Goal: Task Accomplishment & Management: Manage account settings

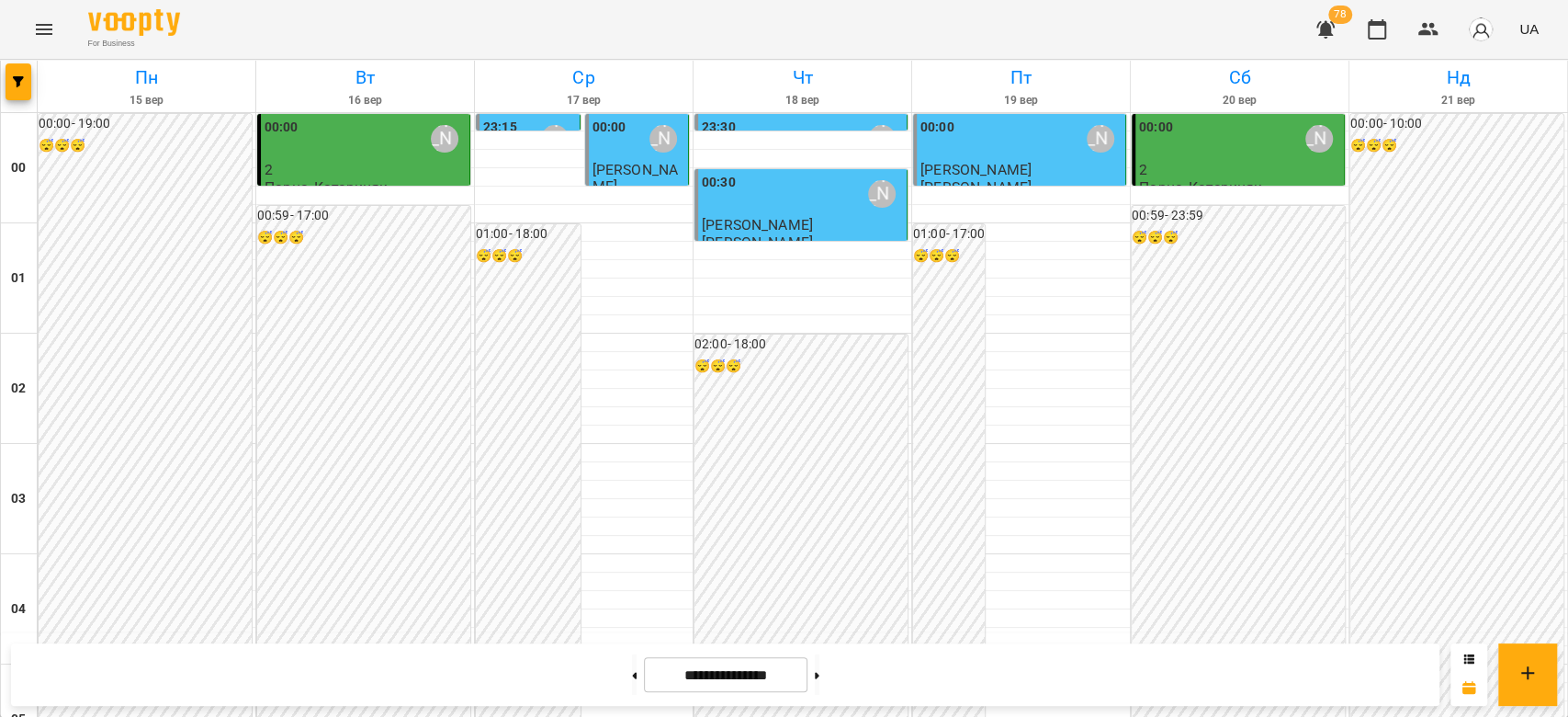
scroll to position [2082, 0]
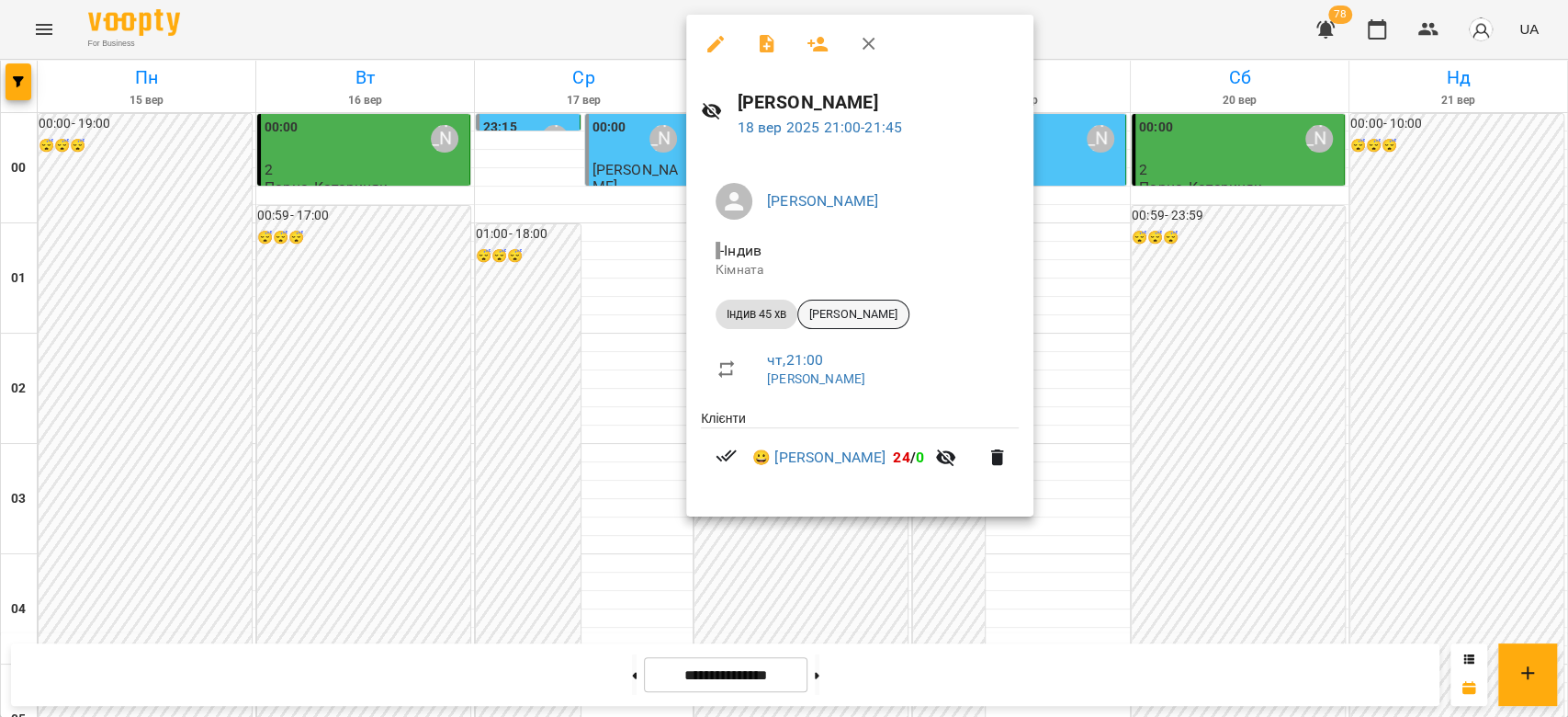
click at [856, 313] on span "[PERSON_NAME]" at bounding box center [853, 314] width 110 height 16
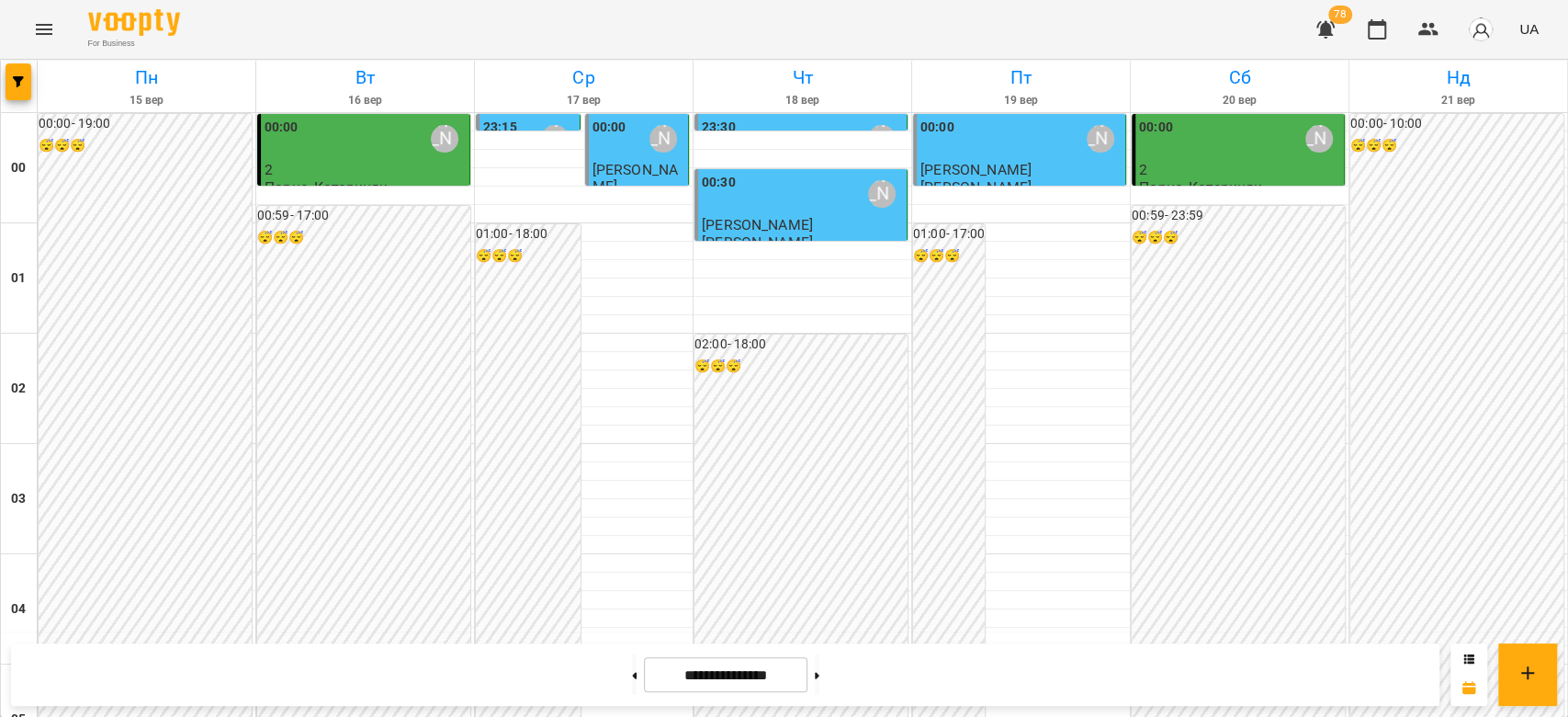
scroll to position [2124, 0]
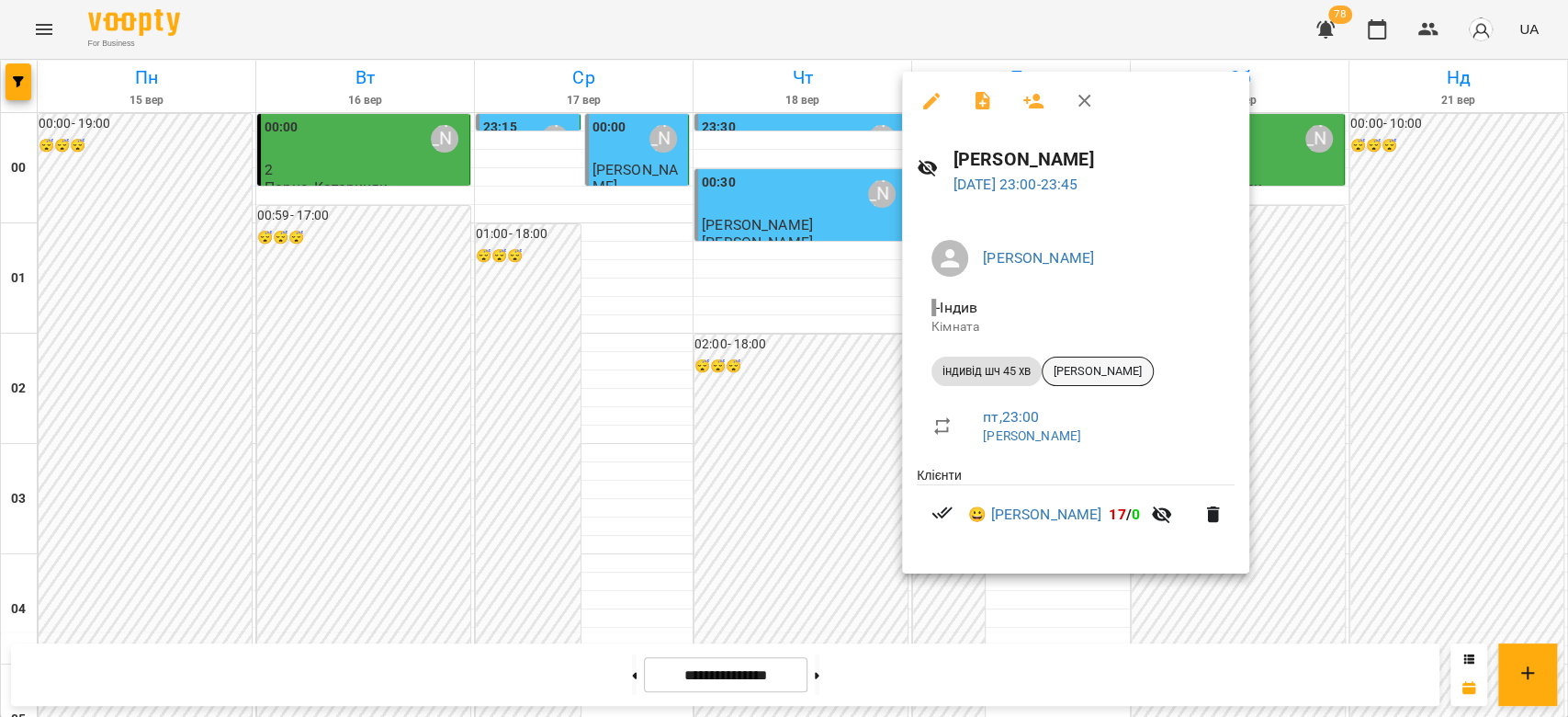
click at [1104, 370] on span "[PERSON_NAME]" at bounding box center [1098, 371] width 110 height 16
